Goal: Task Accomplishment & Management: Manage account settings

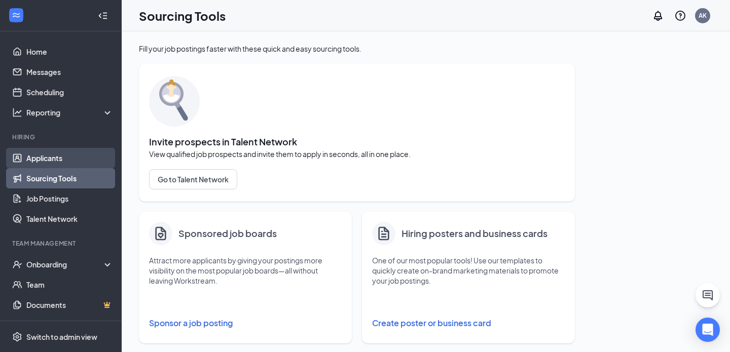
click at [62, 156] on link "Applicants" at bounding box center [69, 158] width 87 height 20
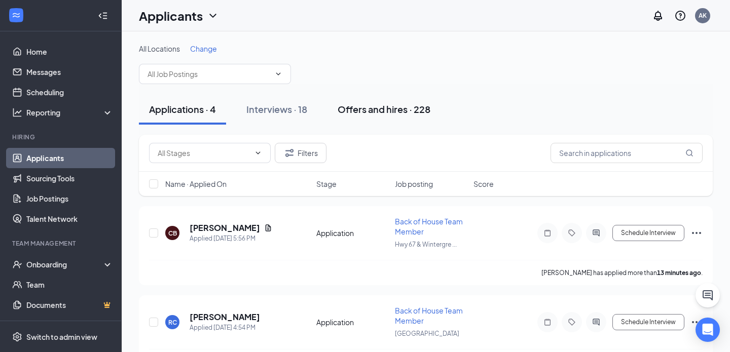
click at [361, 111] on div "Offers and hires · 228" at bounding box center [384, 109] width 93 height 13
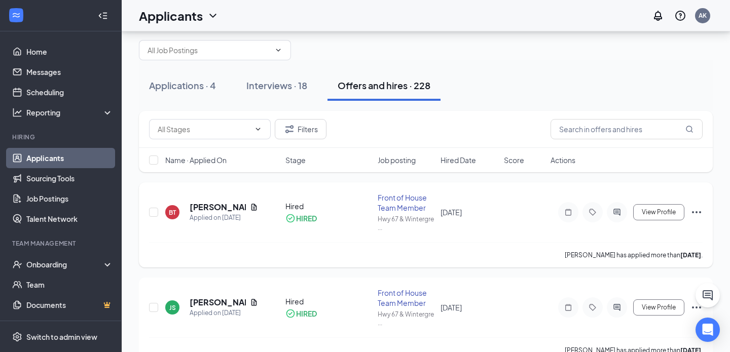
scroll to position [19, 0]
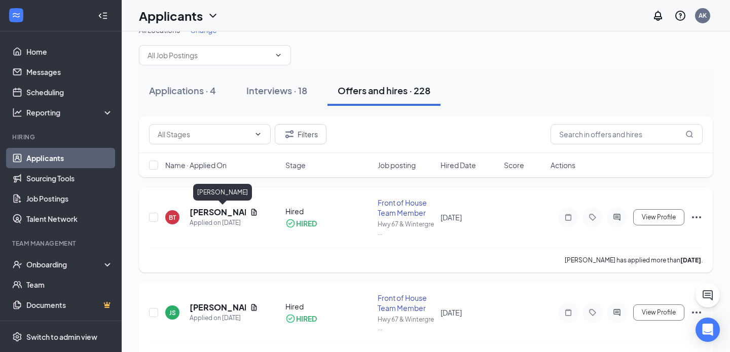
click at [208, 214] on h5 "[PERSON_NAME]" at bounding box center [218, 212] width 56 height 11
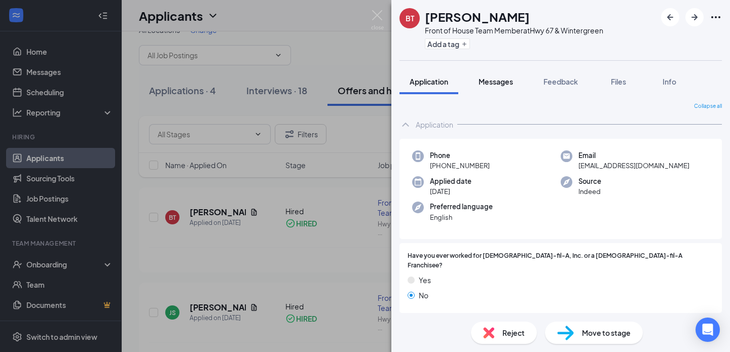
click at [517, 77] on button "Messages" at bounding box center [495, 81] width 55 height 25
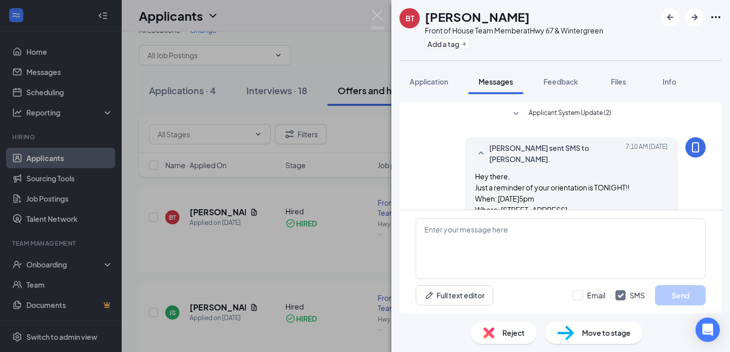
scroll to position [257, 0]
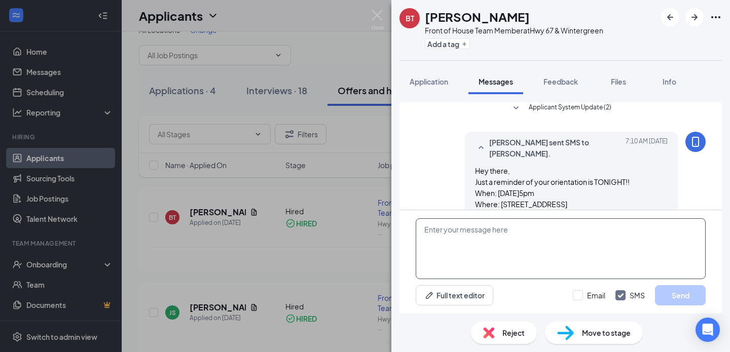
click at [569, 239] on textarea at bounding box center [561, 248] width 290 height 61
paste textarea "I noticed you weren’t at orientation and wanted to ask what kept you from atten…"
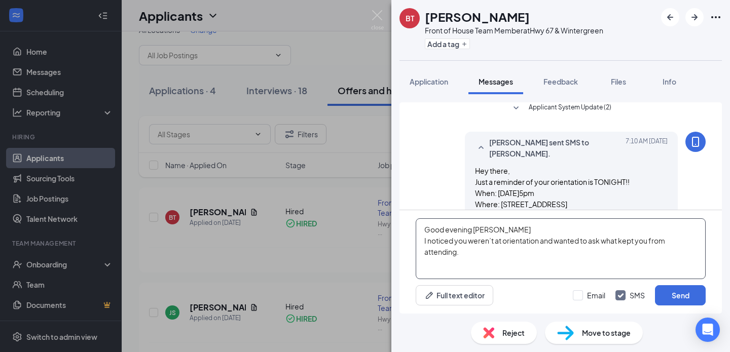
click at [425, 241] on textarea "Good evening [PERSON_NAME] I noticed you weren’t at orientation and wanted to a…" at bounding box center [561, 248] width 290 height 61
click at [513, 263] on textarea "Good evening [PERSON_NAME] We noticed you weren’t at orientation and wanted to …" at bounding box center [561, 248] width 290 height 61
type textarea "Good evening [PERSON_NAME] We noticed you weren’t at orientation and wanted to …"
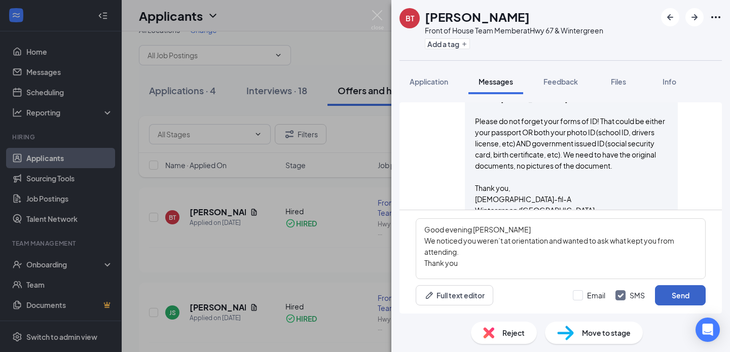
click at [681, 285] on button "Send" at bounding box center [680, 295] width 51 height 20
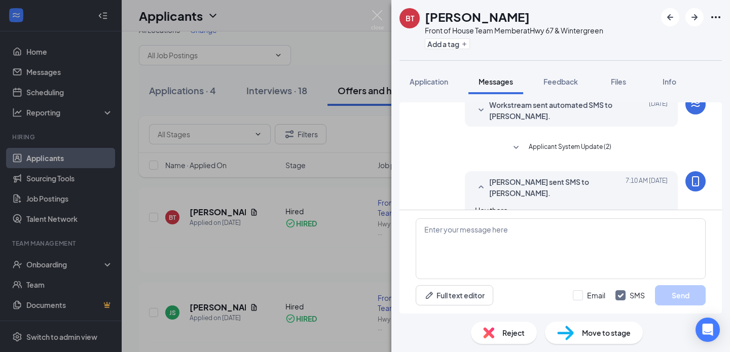
scroll to position [451, 0]
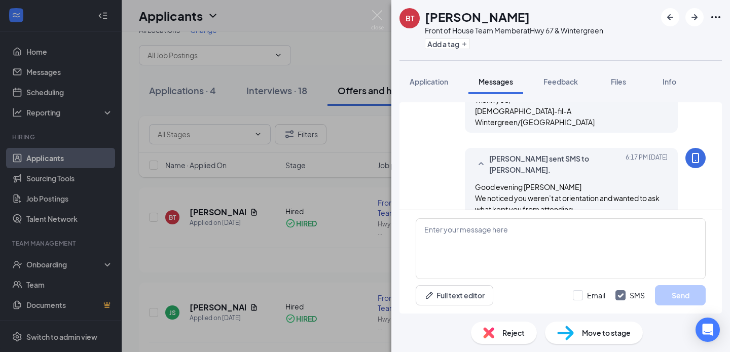
click at [367, 16] on div "BT [PERSON_NAME] Front of House Team Member at Hwy 67 & Wintergreen Add a tag A…" at bounding box center [365, 176] width 730 height 352
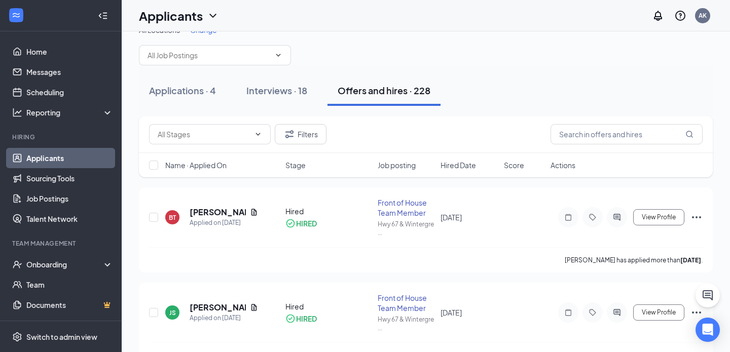
click at [186, 89] on div "Applications · 4" at bounding box center [182, 90] width 67 height 13
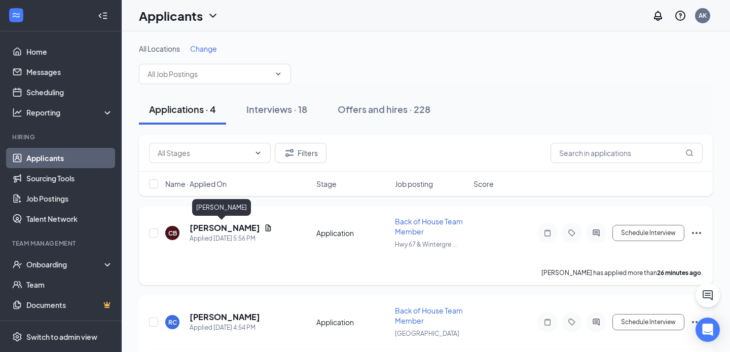
click at [206, 225] on h5 "[PERSON_NAME]" at bounding box center [225, 228] width 70 height 11
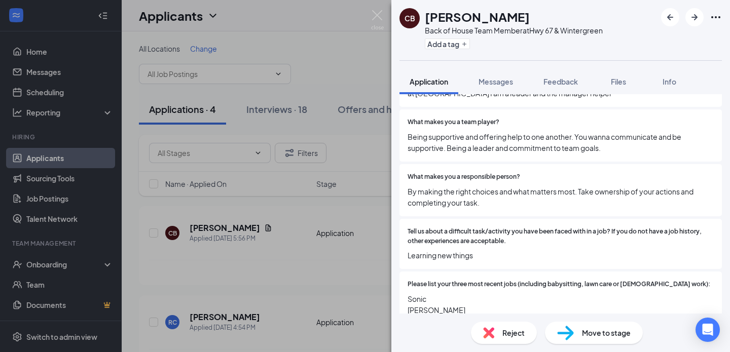
scroll to position [744, 0]
click at [503, 328] on span "Reject" at bounding box center [513, 332] width 22 height 11
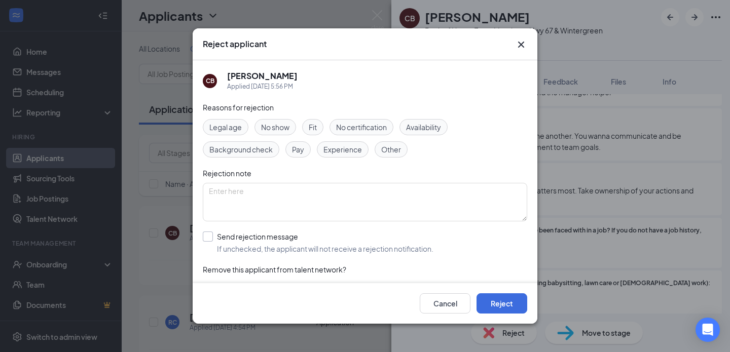
click at [253, 243] on input "Send rejection message If unchecked, the applicant will not receive a rejection…" at bounding box center [318, 243] width 231 height 22
checkbox input "true"
click at [503, 308] on button "Reject" at bounding box center [501, 303] width 51 height 20
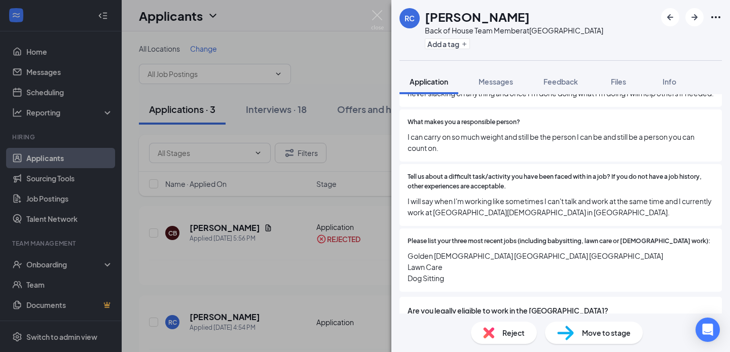
scroll to position [795, 0]
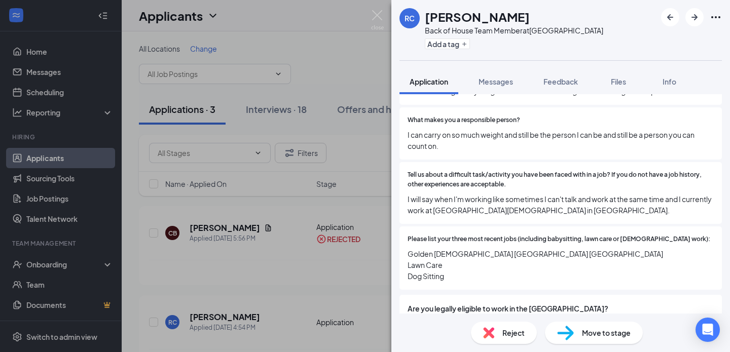
click at [500, 336] on div "Reject" at bounding box center [504, 333] width 66 height 22
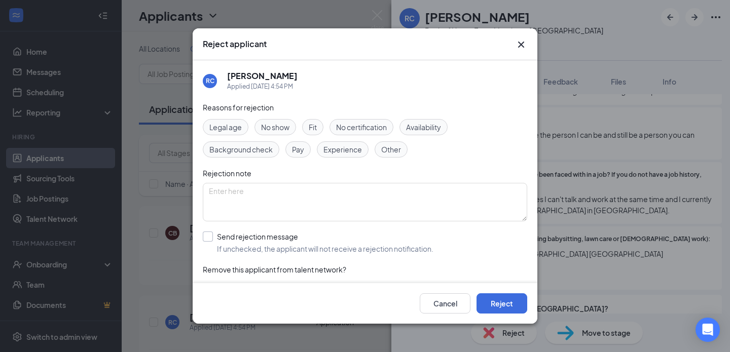
click at [318, 242] on input "Send rejection message If unchecked, the applicant will not receive a rejection…" at bounding box center [318, 243] width 231 height 22
checkbox input "true"
click at [490, 300] on button "Reject" at bounding box center [501, 303] width 51 height 20
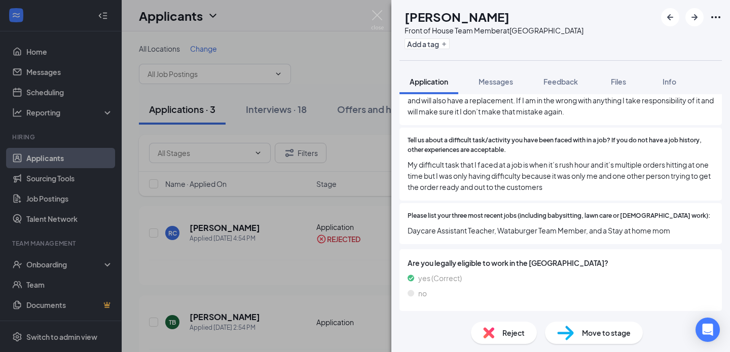
scroll to position [801, 0]
click at [495, 336] on div "Reject" at bounding box center [504, 333] width 66 height 22
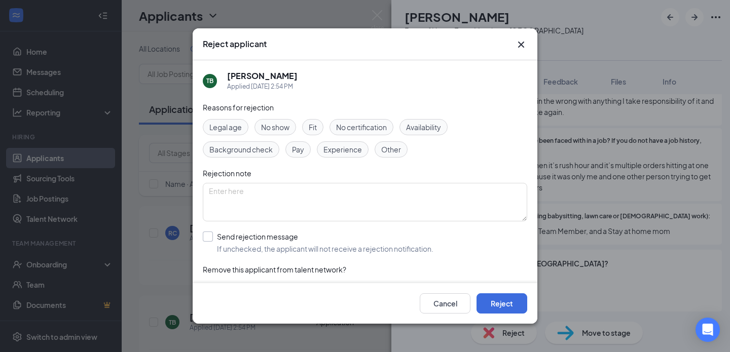
click at [327, 240] on input "Send rejection message If unchecked, the applicant will not receive a rejection…" at bounding box center [318, 243] width 231 height 22
checkbox input "true"
click at [500, 296] on button "Reject" at bounding box center [501, 303] width 51 height 20
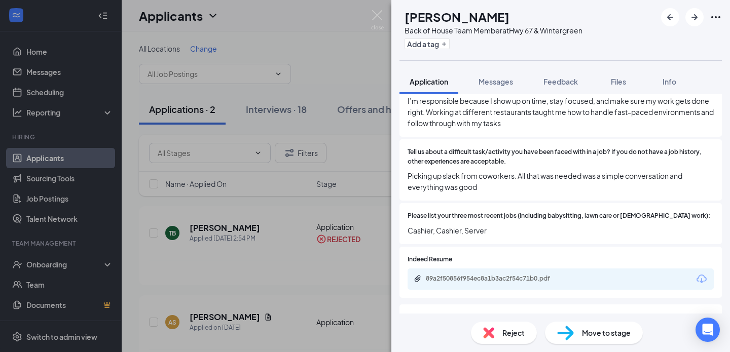
scroll to position [801, 0]
click at [485, 329] on img at bounding box center [488, 332] width 11 height 11
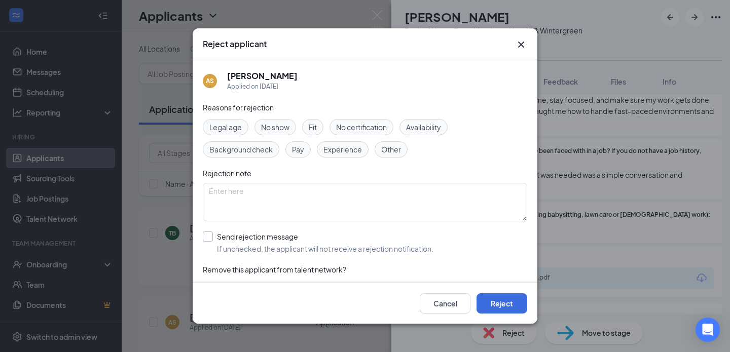
click at [315, 239] on input "Send rejection message If unchecked, the applicant will not receive a rejection…" at bounding box center [318, 243] width 231 height 22
checkbox input "true"
click at [513, 303] on button "Reject" at bounding box center [501, 303] width 51 height 20
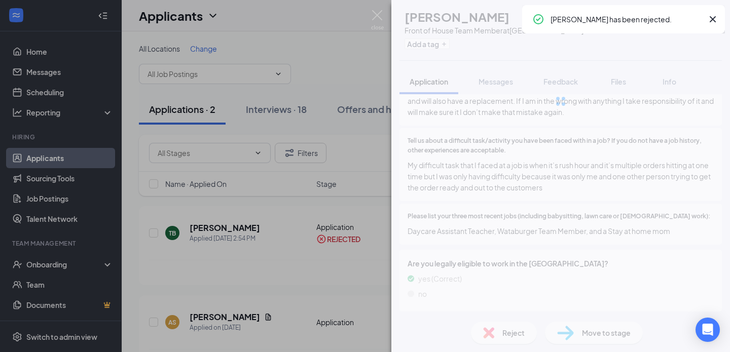
scroll to position [710, 0]
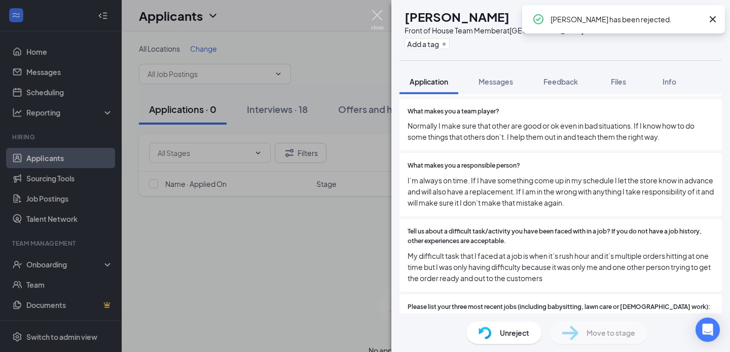
click at [374, 12] on img at bounding box center [377, 20] width 13 height 20
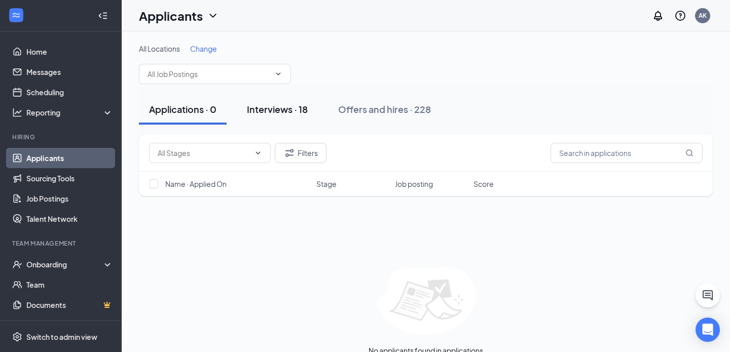
click at [285, 96] on button "Interviews · 18" at bounding box center [277, 109] width 81 height 30
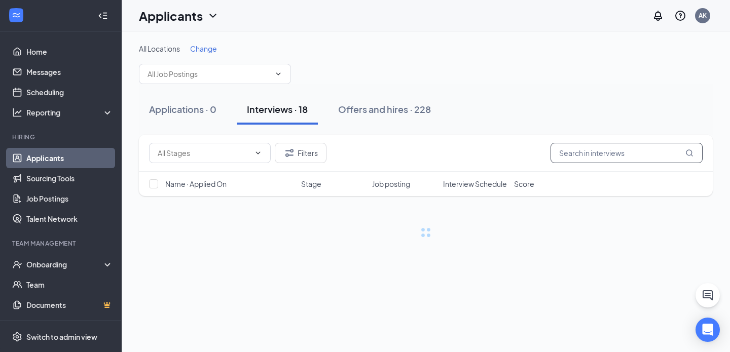
click at [601, 145] on input "text" at bounding box center [626, 153] width 152 height 20
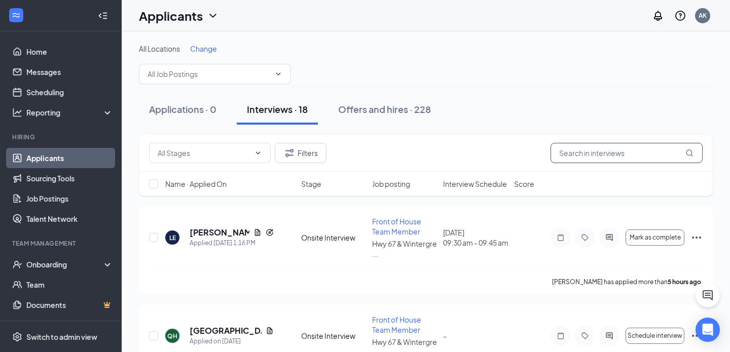
paste input "[PERSON_NAME]"
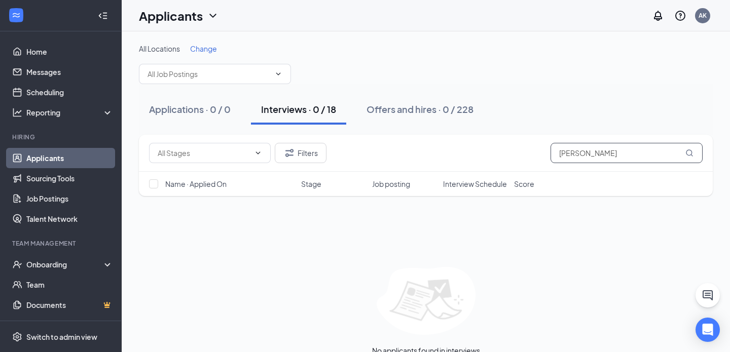
click at [561, 154] on input "[PERSON_NAME]" at bounding box center [626, 153] width 152 height 20
paste input "[PERSON_NAME]"
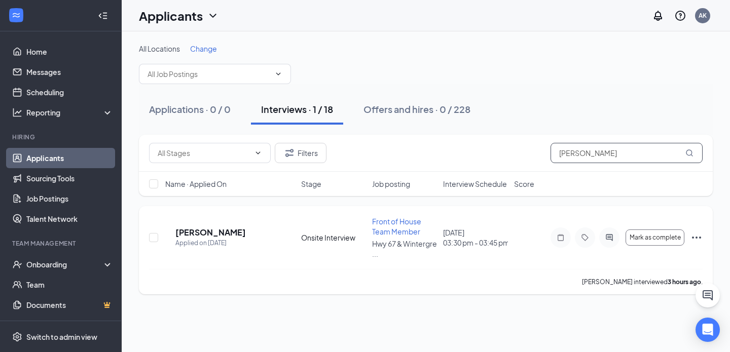
type input "[PERSON_NAME]"
click at [694, 235] on icon "Ellipses" at bounding box center [696, 238] width 12 height 12
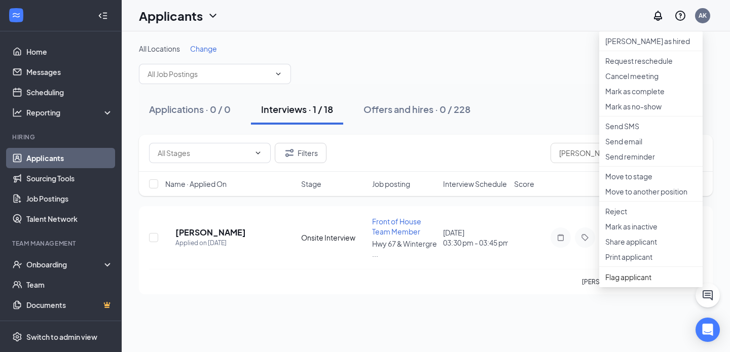
click at [528, 296] on div "All Locations Change Applications · 0 / 0 Interviews · 1 / 18 Offers and hires …" at bounding box center [426, 191] width 608 height 321
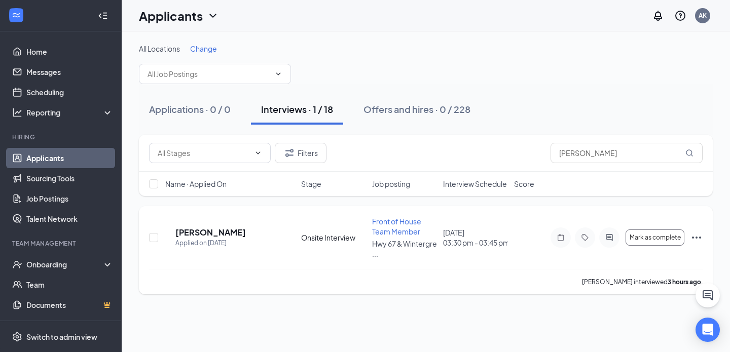
click at [697, 232] on icon "Ellipses" at bounding box center [696, 238] width 12 height 12
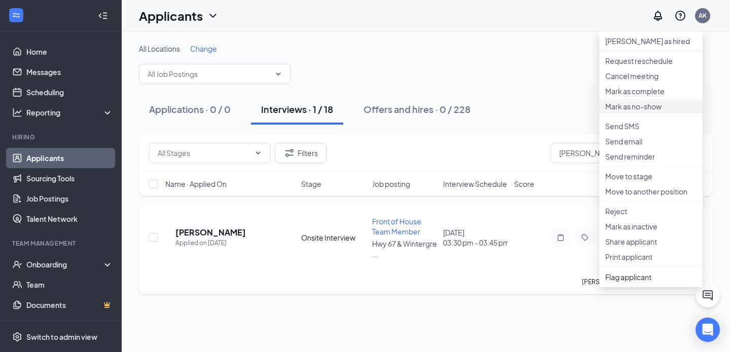
click at [632, 112] on p "Mark as no-show" at bounding box center [650, 106] width 91 height 10
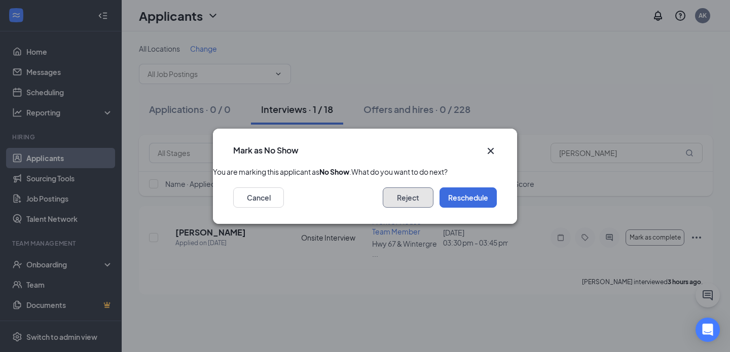
click at [400, 208] on button "Reject" at bounding box center [408, 198] width 51 height 20
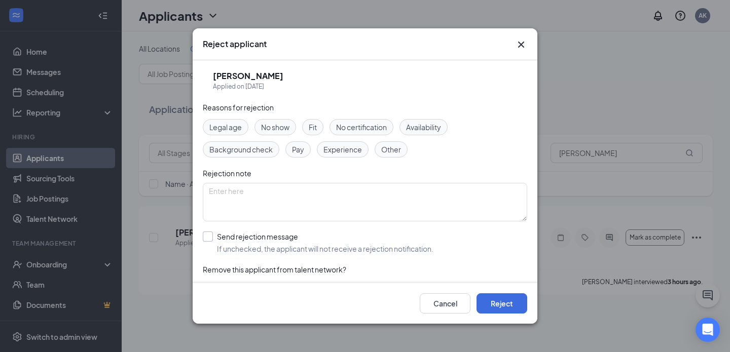
click at [263, 241] on input "Send rejection message If unchecked, the applicant will not receive a rejection…" at bounding box center [318, 243] width 231 height 22
checkbox input "true"
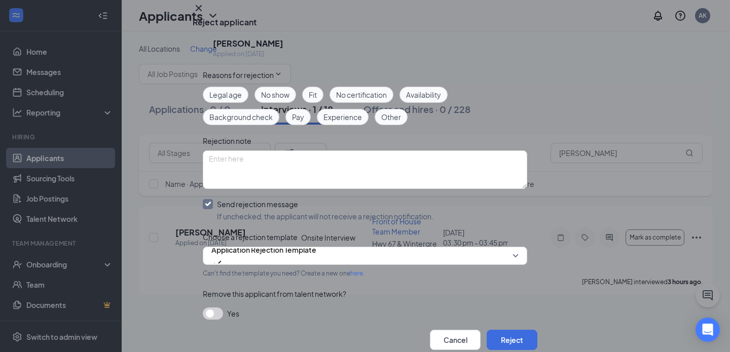
scroll to position [48, 0]
click at [259, 267] on div "Can't find the template you need? Create a new one here ." at bounding box center [365, 273] width 324 height 12
click at [259, 243] on span "Application Rejection Template" at bounding box center [263, 249] width 105 height 15
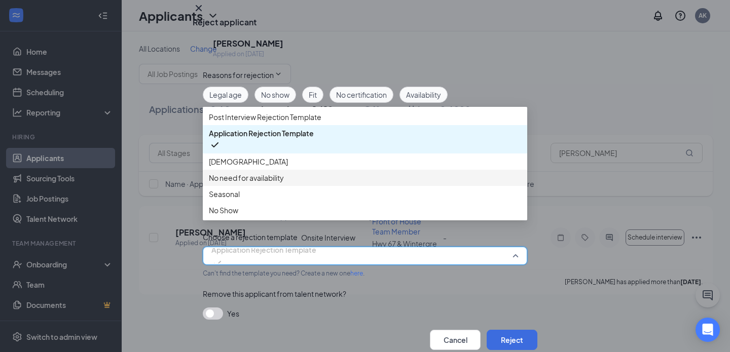
scroll to position [11, 0]
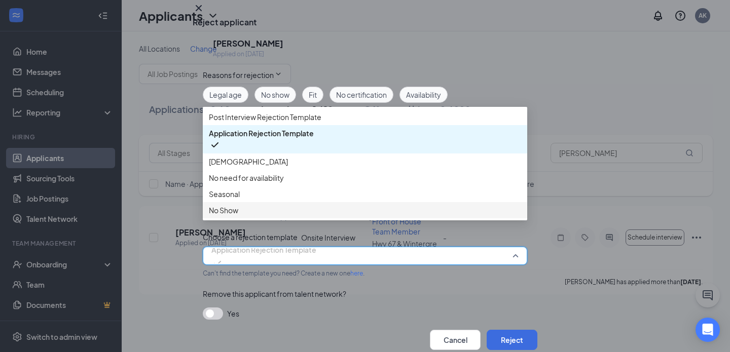
click at [245, 210] on span "No Show" at bounding box center [365, 210] width 312 height 11
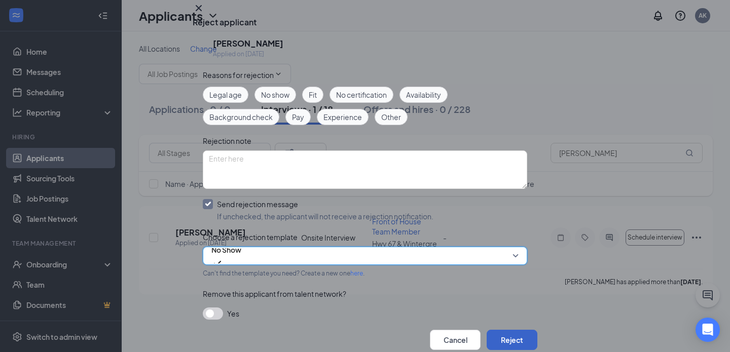
click at [501, 330] on button "Reject" at bounding box center [512, 340] width 51 height 20
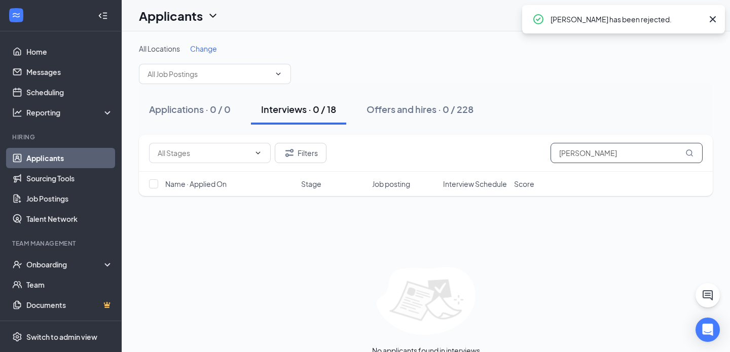
click at [611, 158] on input "[PERSON_NAME]" at bounding box center [626, 153] width 152 height 20
